Goal: Task Accomplishment & Management: Complete application form

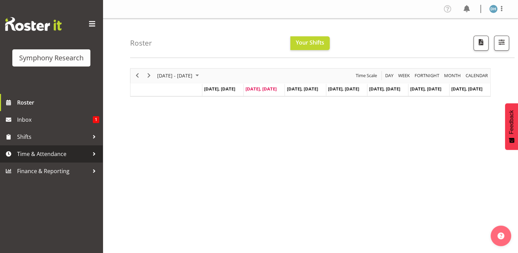
click at [45, 155] on span "Time & Attendance" at bounding box center [53, 154] width 72 height 10
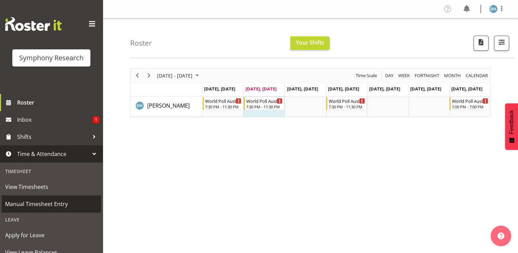
click at [58, 202] on span "Manual Timesheet Entry" at bounding box center [51, 204] width 92 height 10
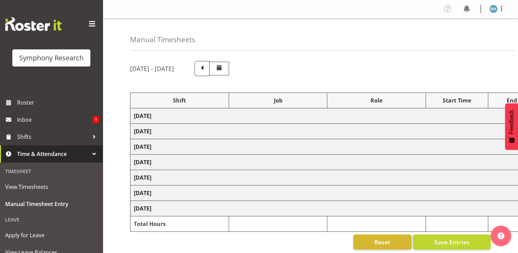
select select "57511"
select select "10499"
select select "57511"
select select "10499"
select select "47"
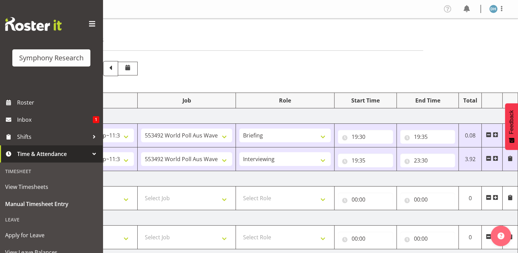
click at [496, 196] on span at bounding box center [495, 197] width 5 height 5
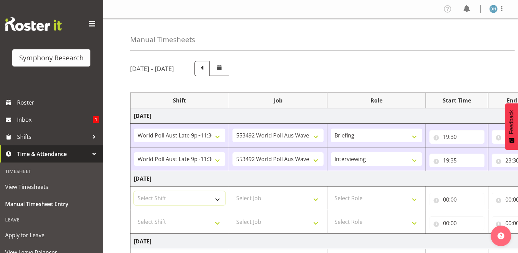
click at [218, 197] on select "Select Shift !!Weekend Residential (Roster IT Shift Label) *Business 9/10am ~ 4…" at bounding box center [179, 198] width 91 height 14
select select "57511"
click at [134, 191] on select "Select Shift !!Weekend Residential (Roster IT Shift Label) *Business 9/10am ~ 4…" at bounding box center [179, 198] width 91 height 14
click at [217, 222] on select "Select Shift !!Weekend Residential (Roster IT Shift Label) *Business 9/10am ~ 4…" at bounding box center [179, 222] width 91 height 14
select select "57511"
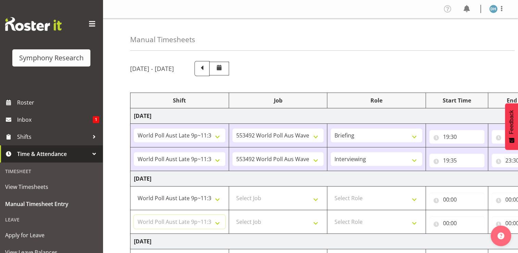
click at [134, 215] on select "Select Shift !!Weekend Residential (Roster IT Shift Label) *Business 9/10am ~ 4…" at bounding box center [179, 222] width 91 height 14
click at [317, 199] on select "Select Job 550060 IF Admin 553492 World Poll Aus Wave 2 Main 2025 553493 World …" at bounding box center [278, 198] width 91 height 14
select select "10499"
click at [233, 191] on select "Select Job 550060 IF Admin 553492 World Poll Aus Wave 2 Main 2025 553493 World …" at bounding box center [278, 198] width 91 height 14
click at [317, 223] on select "Select Job 550060 IF Admin 553492 World Poll Aus Wave 2 Main 2025 553493 World …" at bounding box center [278, 222] width 91 height 14
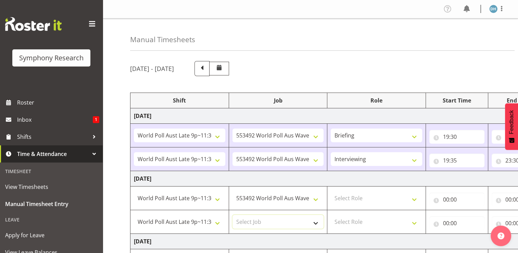
select select "10499"
click at [233, 215] on select "Select Job 550060 IF Admin 553492 World Poll Aus Wave 2 Main 2025 553493 World …" at bounding box center [278, 222] width 91 height 14
click at [418, 199] on select "Select Role Briefing Interviewing" at bounding box center [376, 198] width 91 height 14
select select "297"
click at [331, 191] on select "Select Role Briefing Interviewing" at bounding box center [376, 198] width 91 height 14
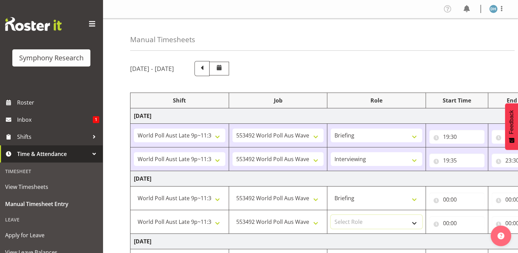
drag, startPoint x: 418, startPoint y: 222, endPoint x: 411, endPoint y: 222, distance: 6.5
click at [418, 222] on select "Select Role Briefing Interviewing" at bounding box center [376, 222] width 91 height 14
select select "47"
click at [331, 215] on select "Select Role Briefing Interviewing" at bounding box center [376, 222] width 91 height 14
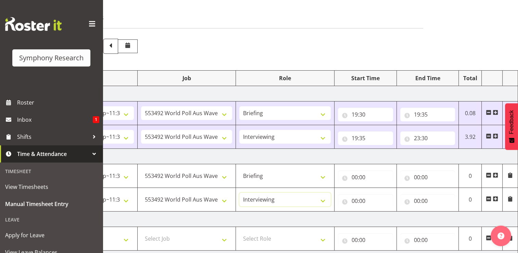
scroll to position [22, 0]
click at [362, 178] on input "00:00" at bounding box center [365, 178] width 55 height 14
click at [385, 194] on select "00 01 02 03 04 05 06 07 08 09 10 11 12 13 14 15 16 17 18 19 20 21 22 23" at bounding box center [384, 195] width 15 height 14
select select "19"
click at [377, 188] on select "00 01 02 03 04 05 06 07 08 09 10 11 12 13 14 15 16 17 18 19 20 21 22 23" at bounding box center [384, 195] width 15 height 14
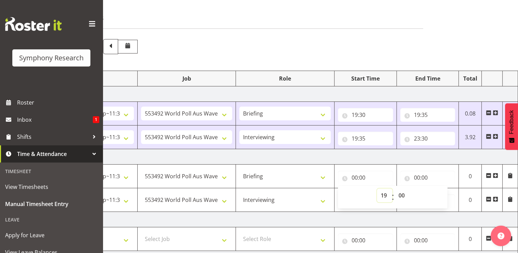
type input "19:00"
click at [403, 195] on select "00 01 02 03 04 05 06 07 08 09 10 11 12 13 14 15 16 17 18 19 20 21 22 23 24 25 2…" at bounding box center [402, 195] width 15 height 14
select select "30"
click at [395, 188] on select "00 01 02 03 04 05 06 07 08 09 10 11 12 13 14 15 16 17 18 19 20 21 22 23 24 25 2…" at bounding box center [402, 195] width 15 height 14
type input "19:30"
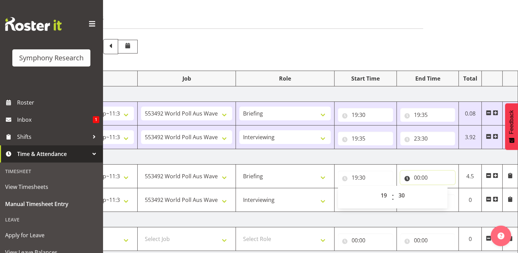
click at [425, 177] on input "00:00" at bounding box center [427, 178] width 55 height 14
click at [448, 196] on select "00 01 02 03 04 05 06 07 08 09 10 11 12 13 14 15 16 17 18 19 20 21 22 23" at bounding box center [447, 195] width 15 height 14
select select "19"
click at [440, 188] on select "00 01 02 03 04 05 06 07 08 09 10 11 12 13 14 15 16 17 18 19 20 21 22 23" at bounding box center [447, 195] width 15 height 14
type input "19:00"
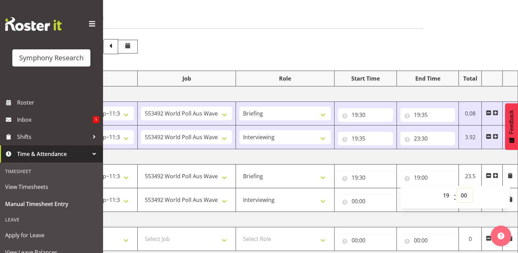
click at [467, 197] on select "00 01 02 03 04 05 06 07 08 09 10 11 12 13 14 15 16 17 18 19 20 21 22 23 24 25 2…" at bounding box center [464, 195] width 15 height 14
select select "35"
click at [457, 188] on select "00 01 02 03 04 05 06 07 08 09 10 11 12 13 14 15 16 17 18 19 20 21 22 23 24 25 2…" at bounding box center [464, 195] width 15 height 14
type input "19:35"
click at [359, 202] on input "00:00" at bounding box center [365, 201] width 55 height 14
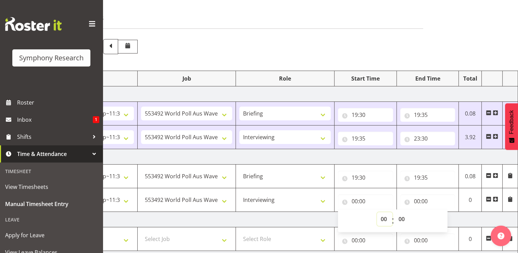
click at [386, 220] on select "00 01 02 03 04 05 06 07 08 09 10 11 12 13 14 15 16 17 18 19 20 21 22 23" at bounding box center [384, 219] width 15 height 14
select select "19"
click at [377, 212] on select "00 01 02 03 04 05 06 07 08 09 10 11 12 13 14 15 16 17 18 19 20 21 22 23" at bounding box center [384, 219] width 15 height 14
type input "19:00"
click at [403, 219] on select "00 01 02 03 04 05 06 07 08 09 10 11 12 13 14 15 16 17 18 19 20 21 22 23 24 25 2…" at bounding box center [402, 219] width 15 height 14
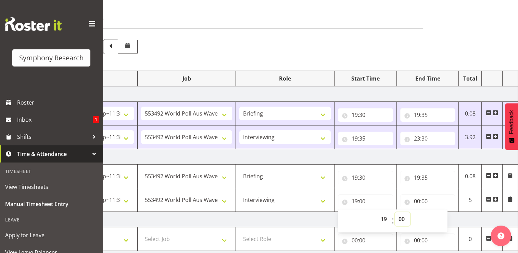
select select "35"
click at [395, 212] on select "00 01 02 03 04 05 06 07 08 09 10 11 12 13 14 15 16 17 18 19 20 21 22 23 24 25 2…" at bounding box center [402, 219] width 15 height 14
type input "19:35"
click at [424, 201] on input "00:00" at bounding box center [427, 201] width 55 height 14
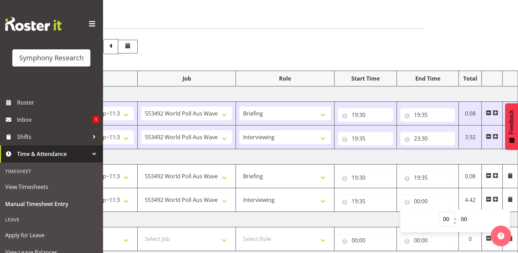
click at [447, 217] on select "00 01 02 03 04 05 06 07 08 09 10 11 12 13 14 15 16 17 18 19 20 21 22 23" at bounding box center [447, 219] width 15 height 14
select select "23"
click at [440, 212] on select "00 01 02 03 04 05 06 07 08 09 10 11 12 13 14 15 16 17 18 19 20 21 22 23" at bounding box center [447, 219] width 15 height 14
type input "23:00"
click at [466, 218] on select "00 01 02 03 04 05 06 07 08 09 10 11 12 13 14 15 16 17 18 19 20 21 22 23 24 25 2…" at bounding box center [464, 219] width 15 height 14
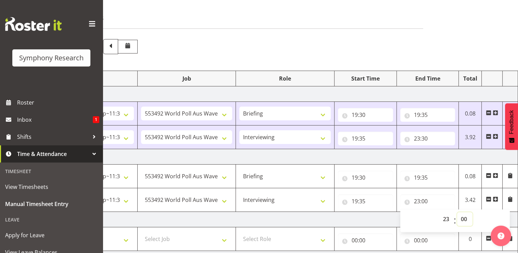
select select "30"
click at [457, 212] on select "00 01 02 03 04 05 06 07 08 09 10 11 12 13 14 15 16 17 18 19 20 21 22 23 24 25 2…" at bounding box center [464, 219] width 15 height 14
type input "23:30"
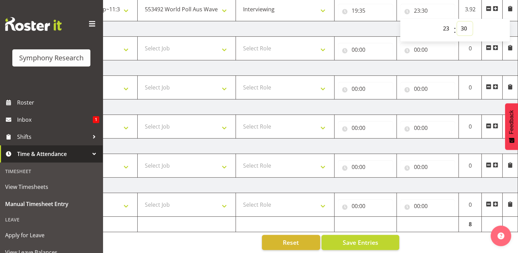
scroll to position [218, 0]
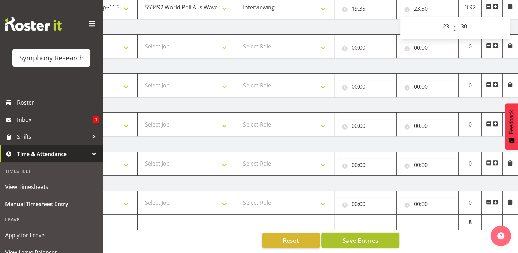
click at [372, 236] on span "Save Entries" at bounding box center [361, 240] width 36 height 9
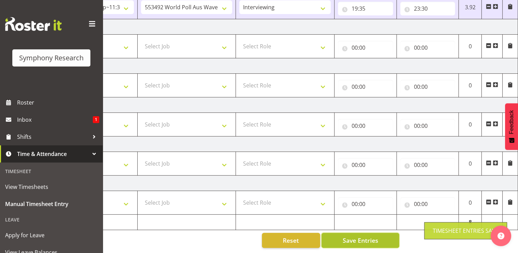
click at [372, 236] on span "Save Entries" at bounding box center [361, 240] width 36 height 9
